Goal: Task Accomplishment & Management: Manage account settings

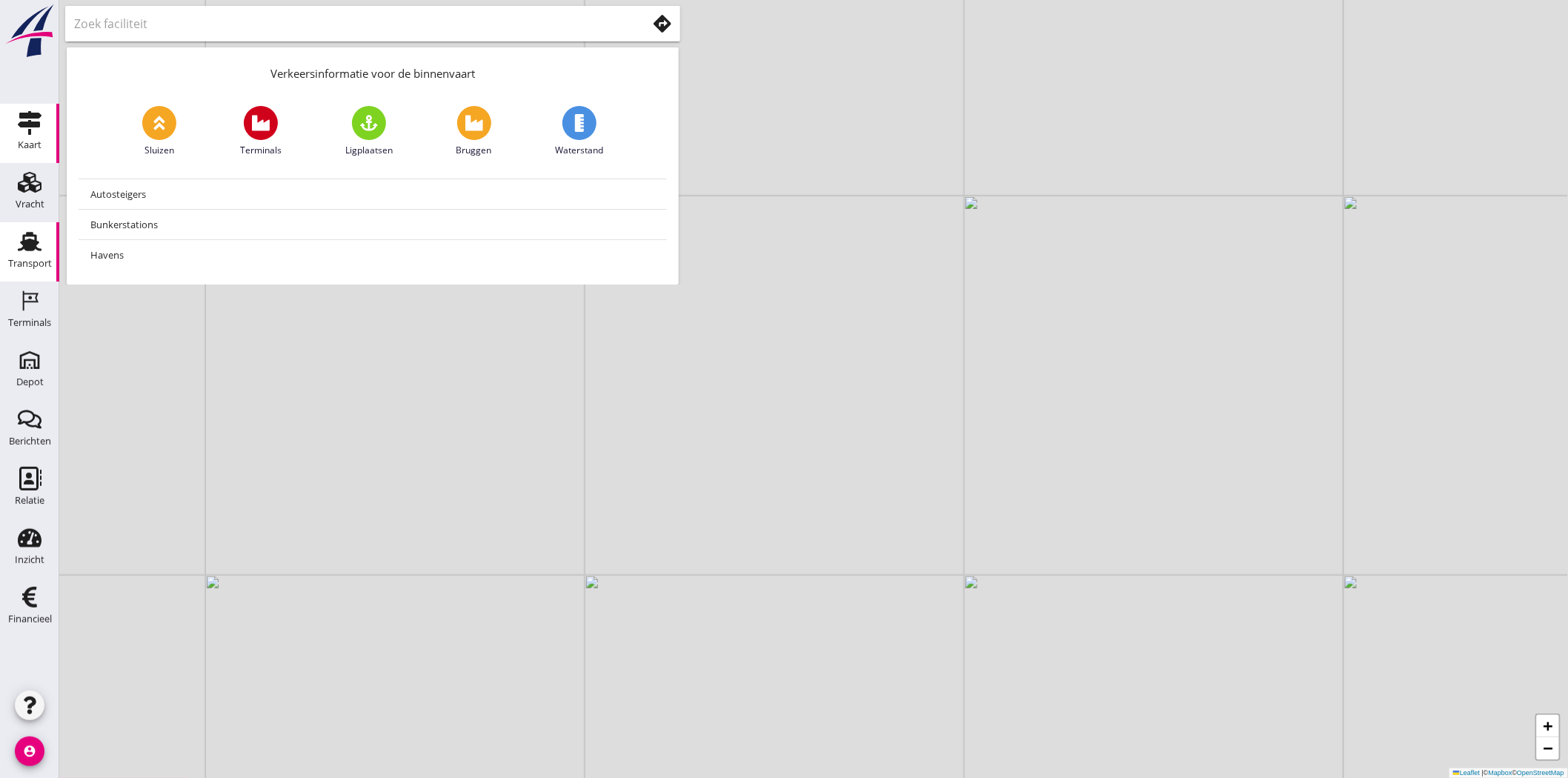
click at [42, 262] on div "Transport" at bounding box center [30, 263] width 44 height 9
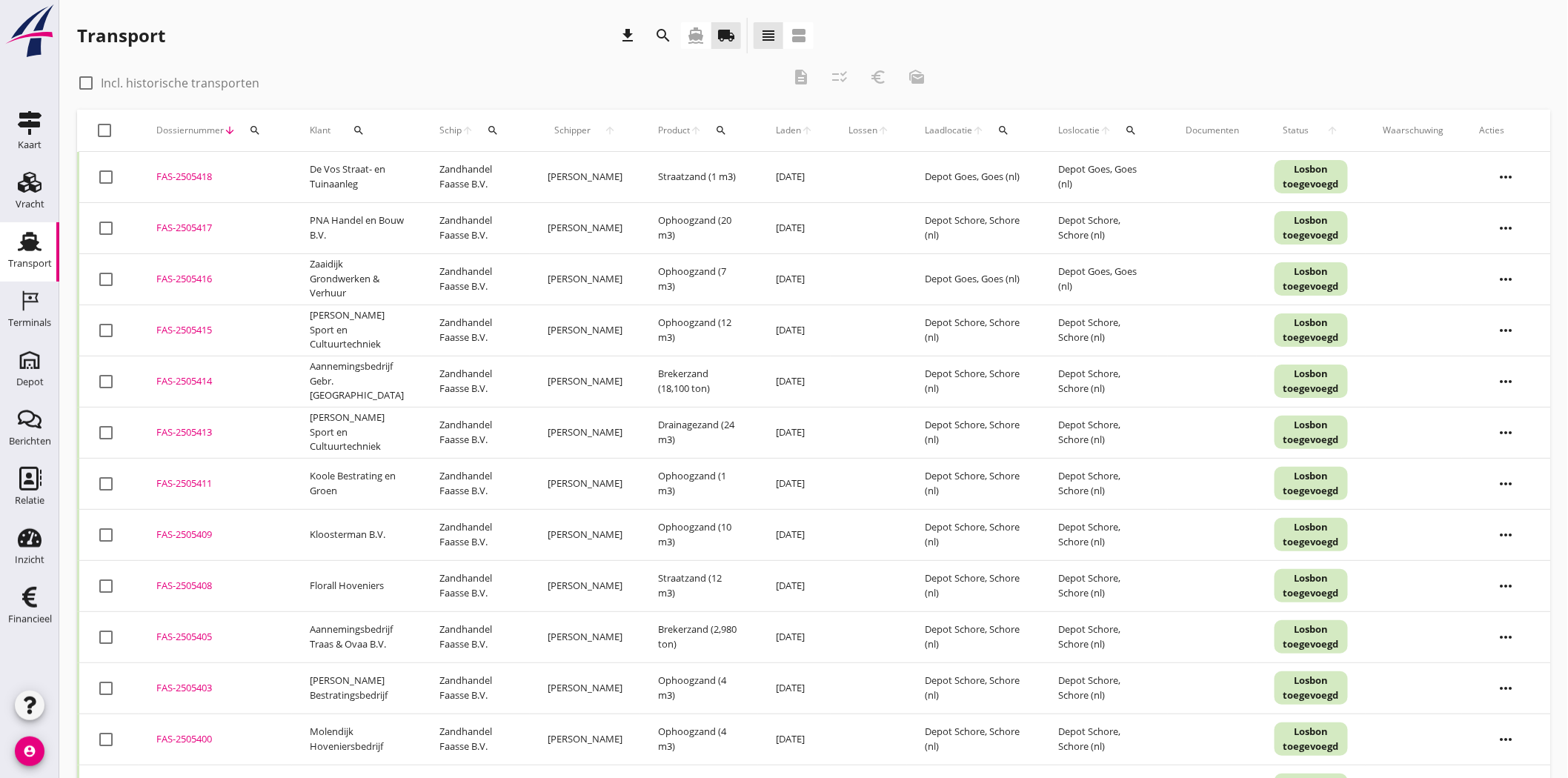
click at [348, 135] on div "search" at bounding box center [358, 130] width 44 height 12
click at [431, 172] on input "Zoeken op opdrachtgever..." at bounding box center [420, 173] width 154 height 24
click at [427, 186] on div "[PERSON_NAME]" at bounding box center [436, 209] width 187 height 47
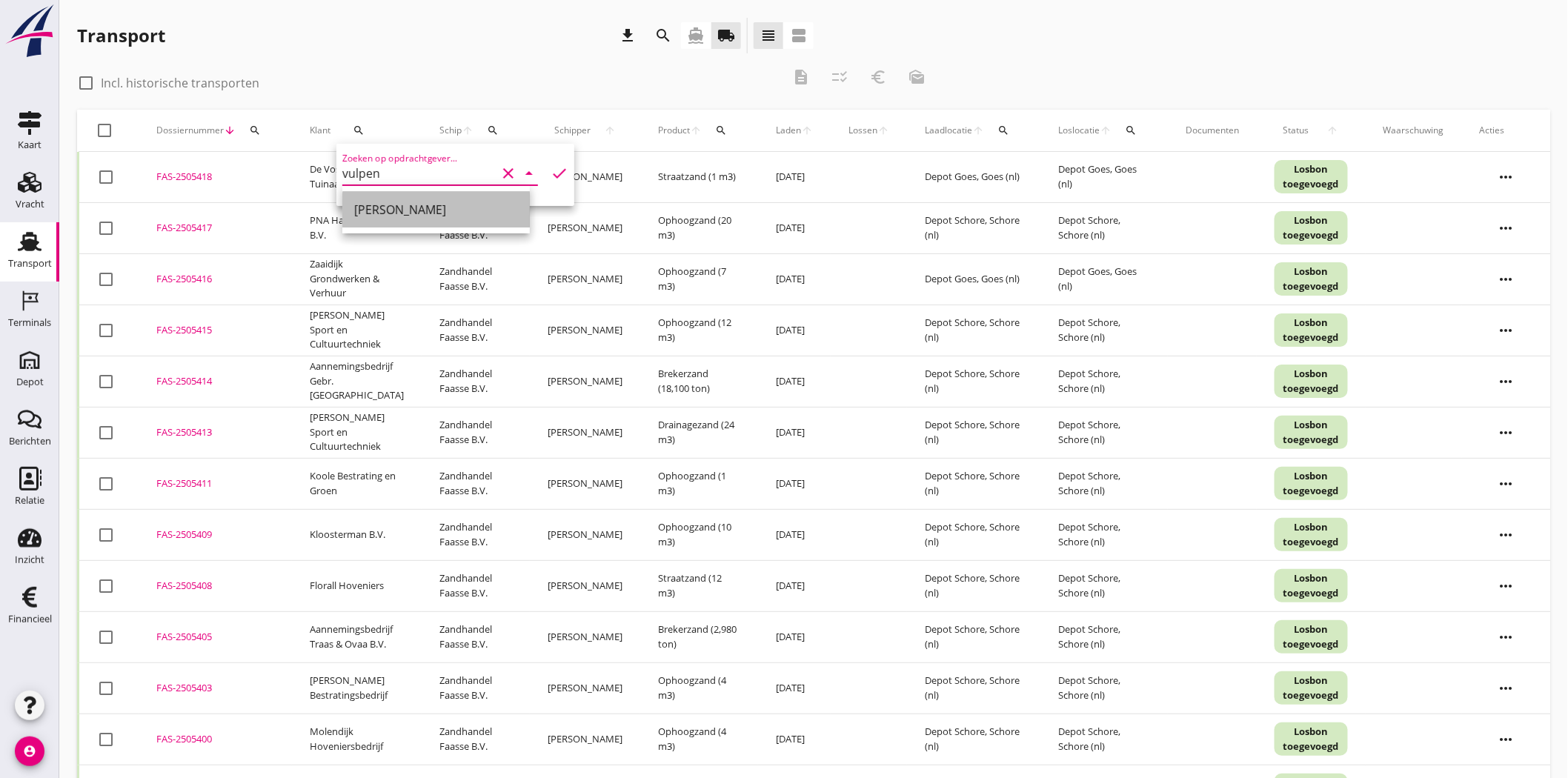
click at [427, 206] on div "[PERSON_NAME]" at bounding box center [435, 209] width 164 height 18
type input "[PERSON_NAME]"
click at [551, 172] on icon "check" at bounding box center [559, 173] width 18 height 18
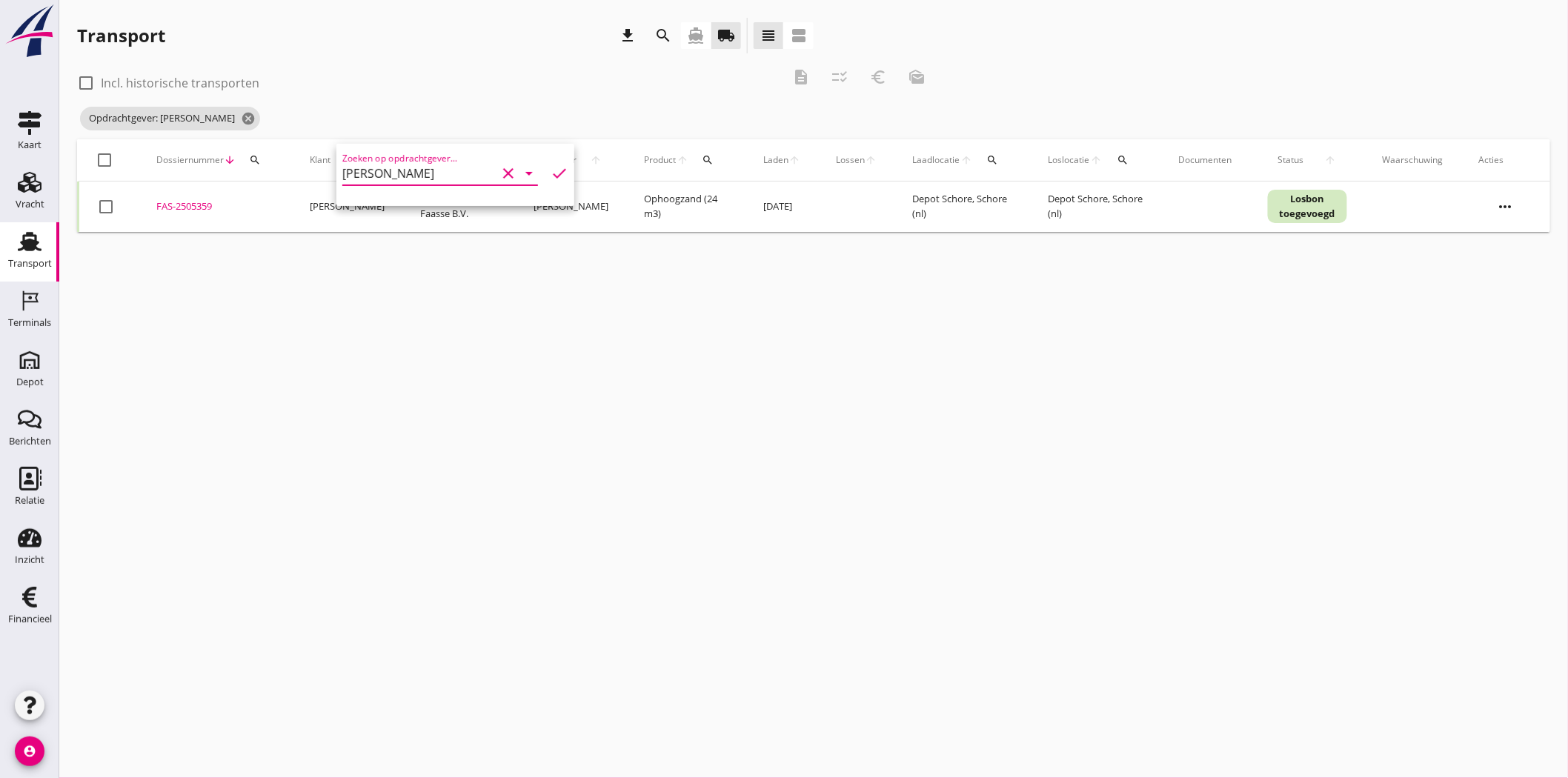
click at [171, 206] on div "FAS-2505359" at bounding box center [215, 207] width 118 height 15
click at [241, 119] on icon "cancel" at bounding box center [248, 119] width 15 height 15
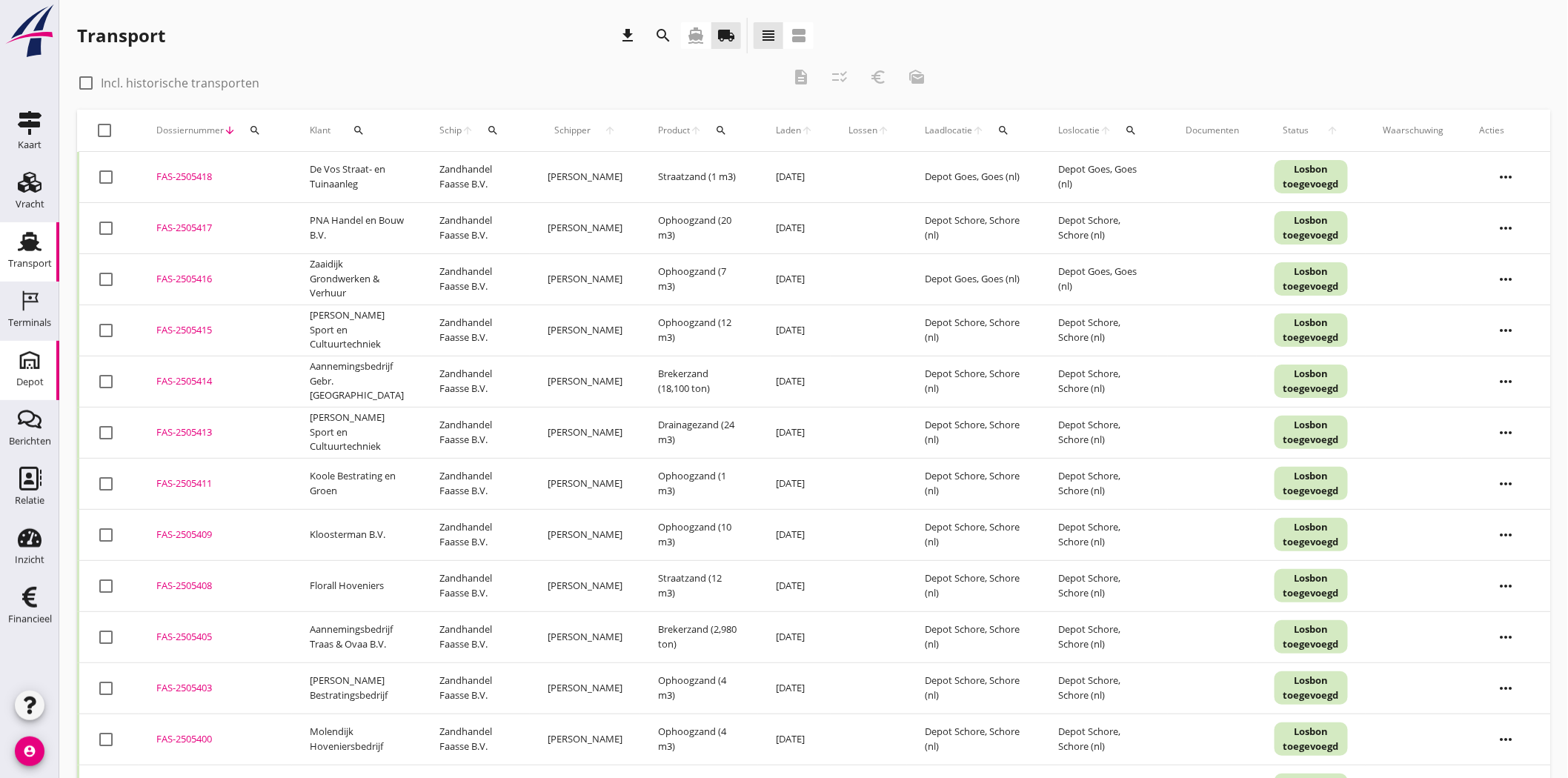
click at [40, 375] on div "Depot" at bounding box center [31, 383] width 28 height 20
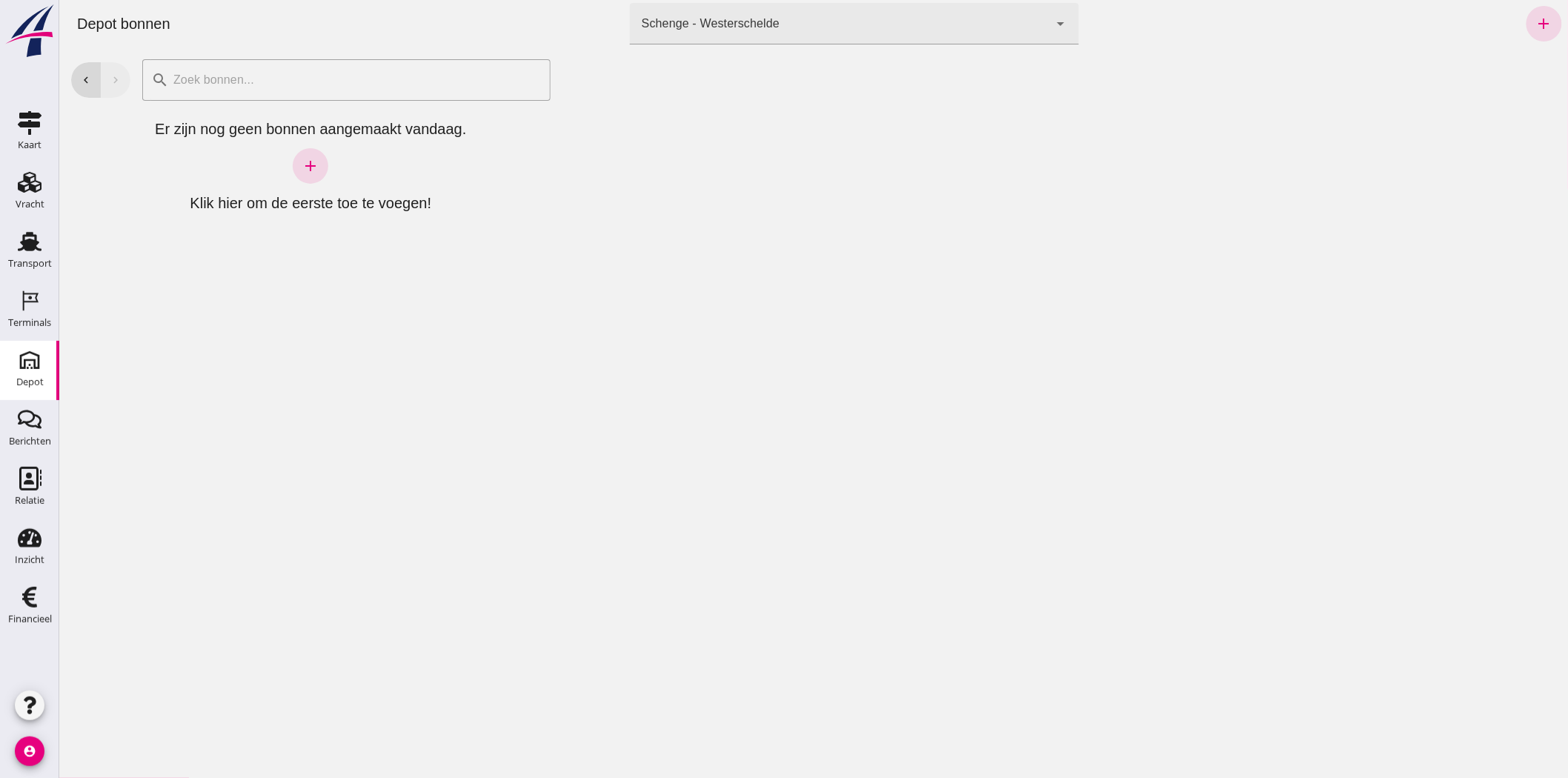
click at [28, 376] on div "Depot" at bounding box center [31, 383] width 28 height 20
click at [757, 17] on div "Schenge - Westerschelde" at bounding box center [709, 23] width 138 height 18
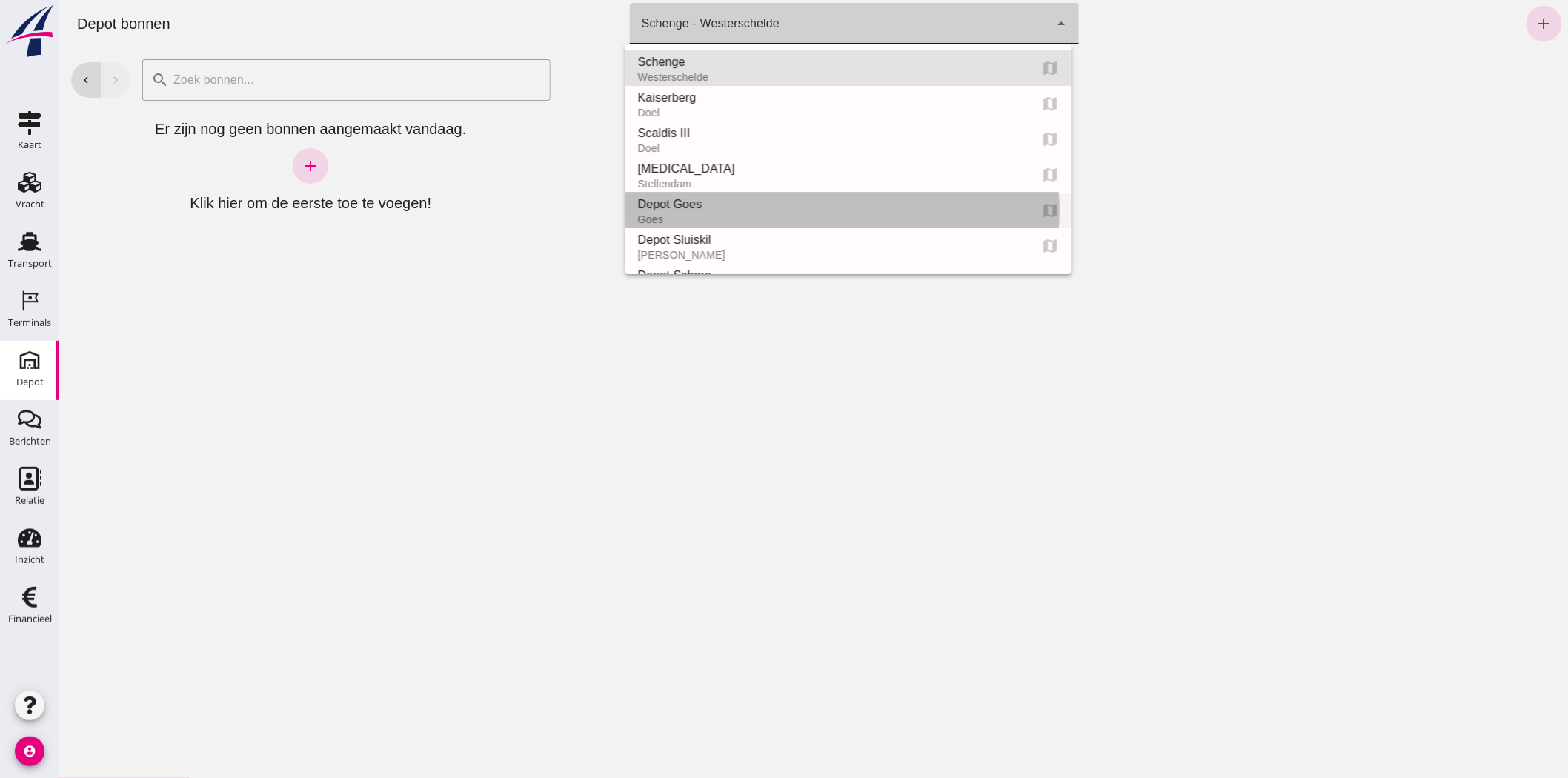
click at [742, 213] on div "Goes" at bounding box center [826, 219] width 381 height 12
type input "8d49d884-38cb-411c-a66c-fafb858bb749"
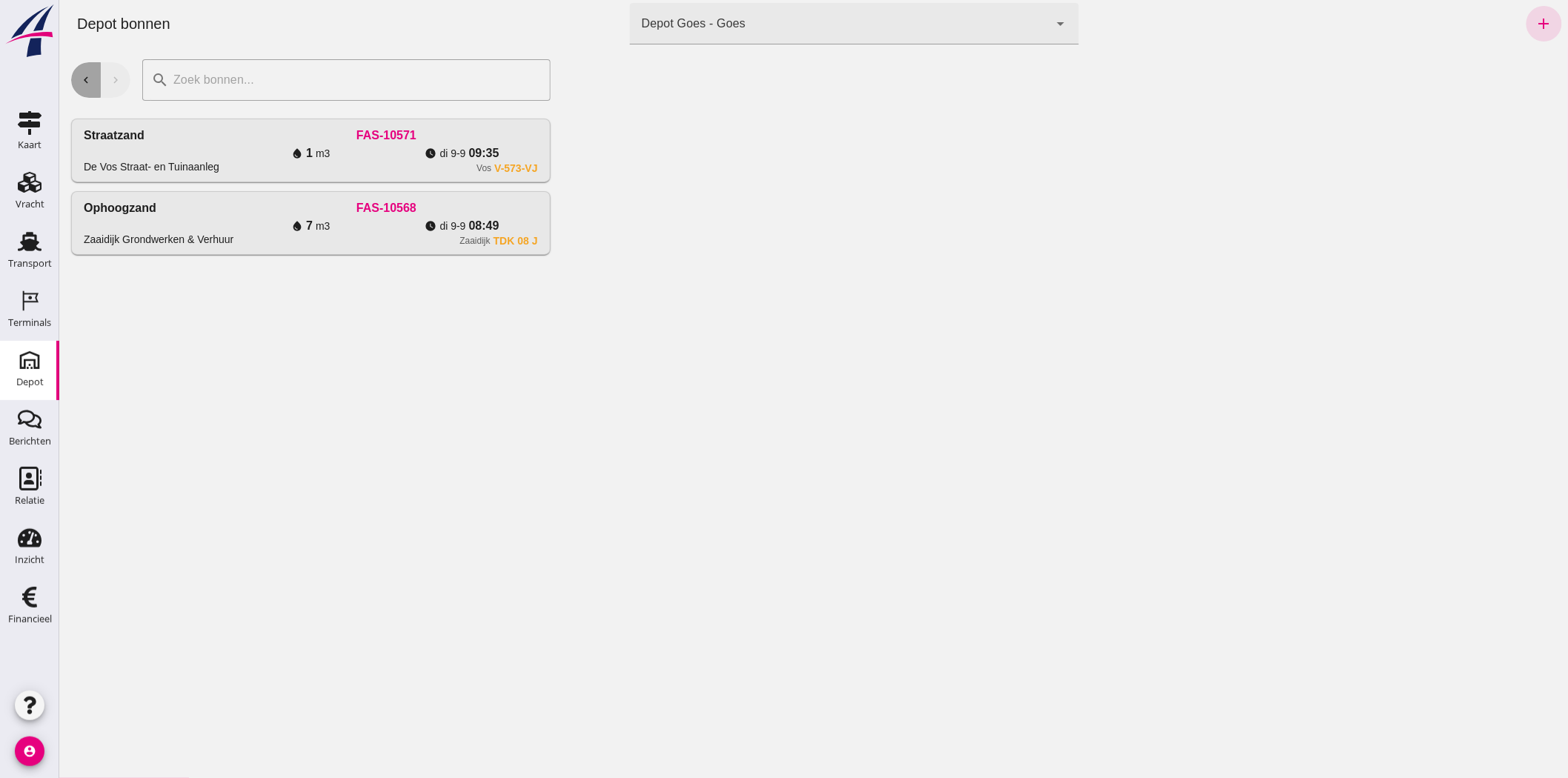
click at [90, 76] on icon "chevron_left" at bounding box center [85, 80] width 13 height 13
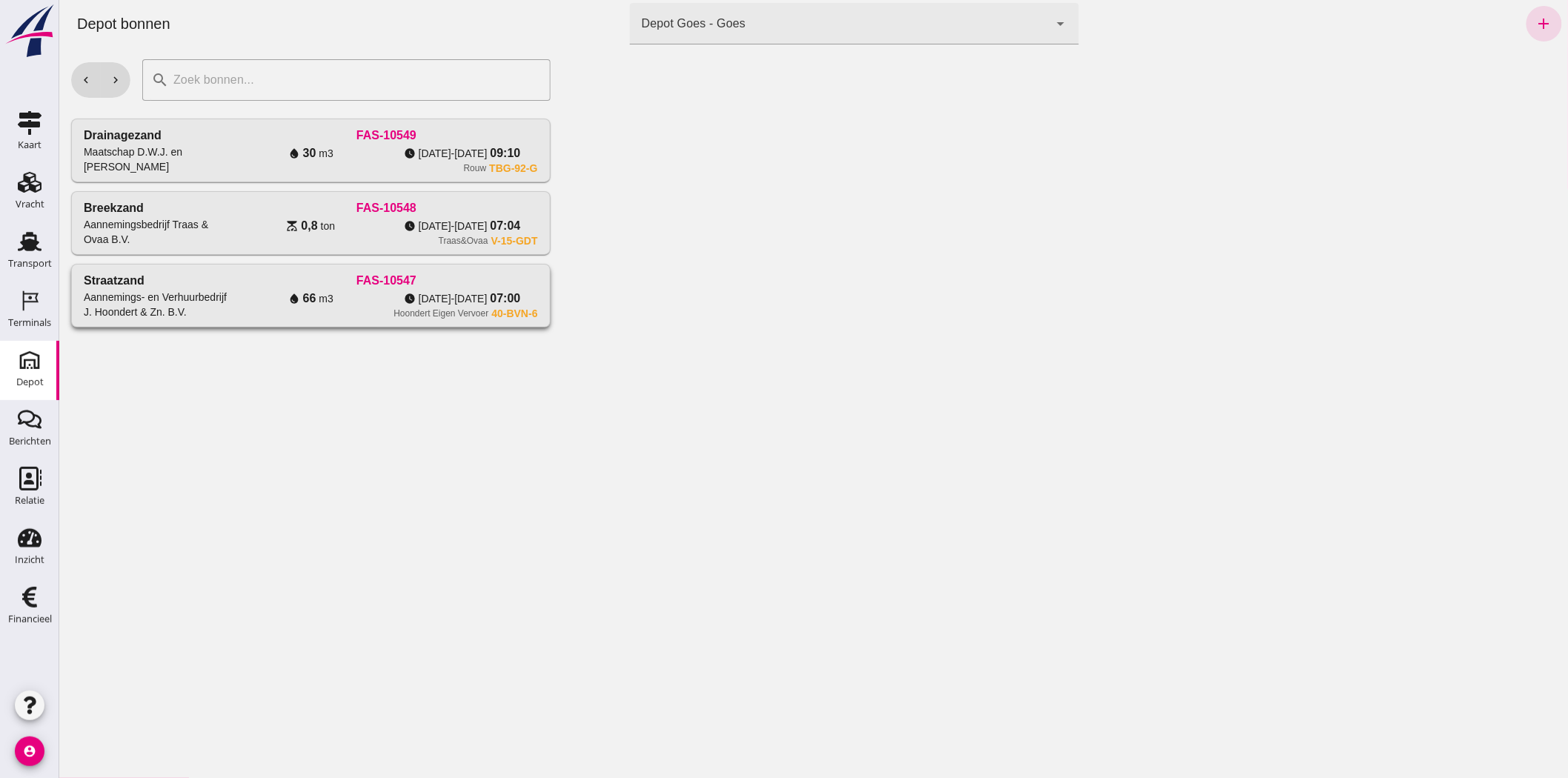
click at [405, 282] on div "FAS-10547" at bounding box center [385, 281] width 302 height 18
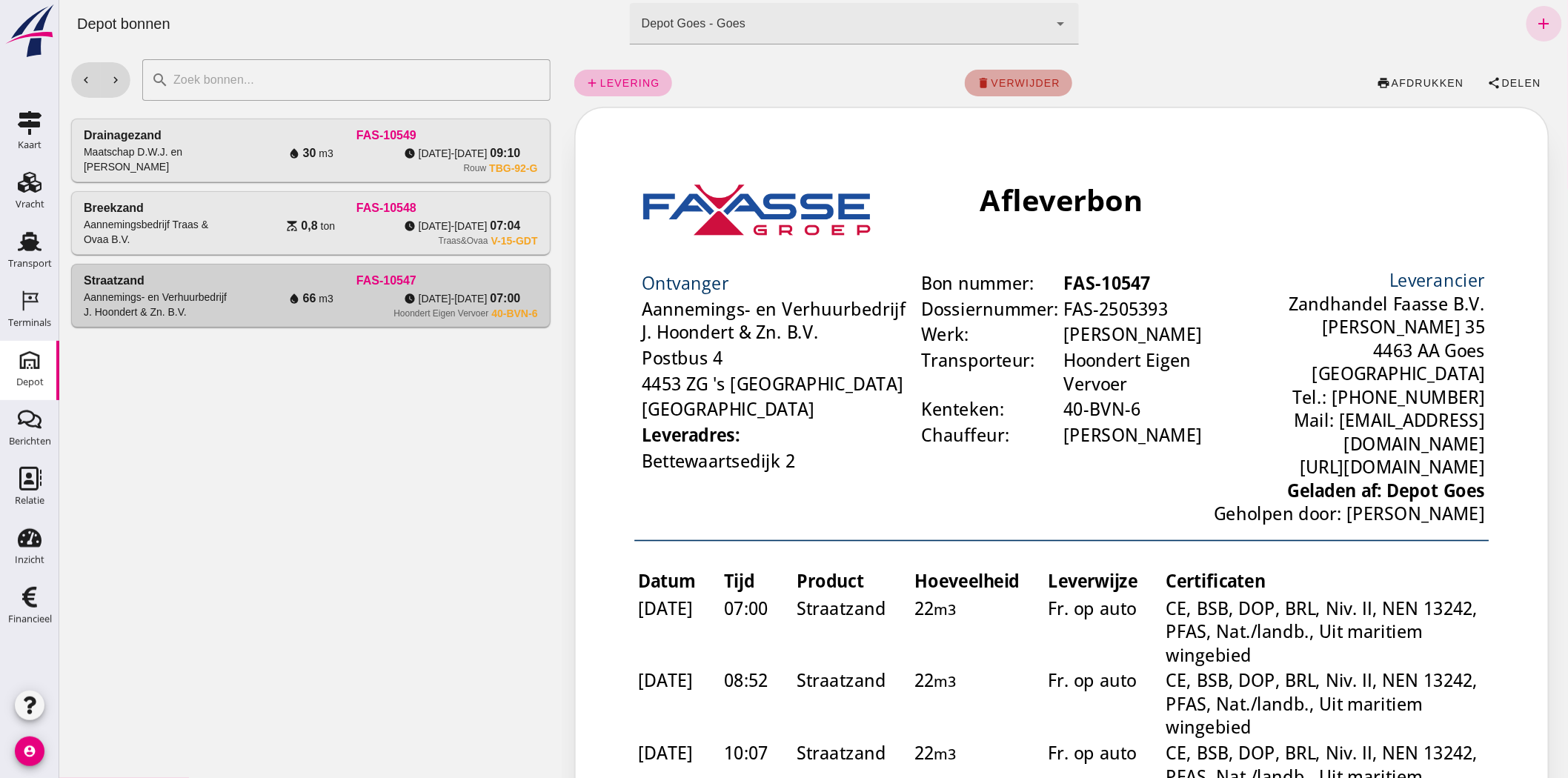
click at [1018, 80] on span "verwijder" at bounding box center [1024, 82] width 70 height 12
click at [1040, 80] on span "bevestig" at bounding box center [1069, 82] width 60 height 12
